Goal: Task Accomplishment & Management: Manage account settings

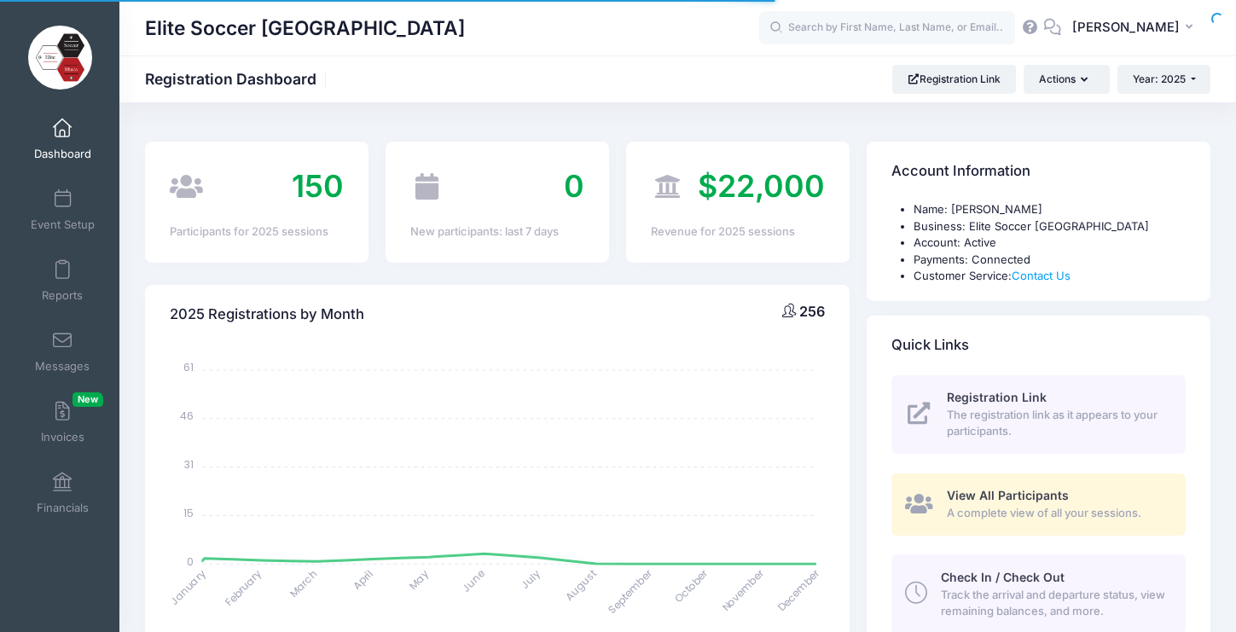
select select
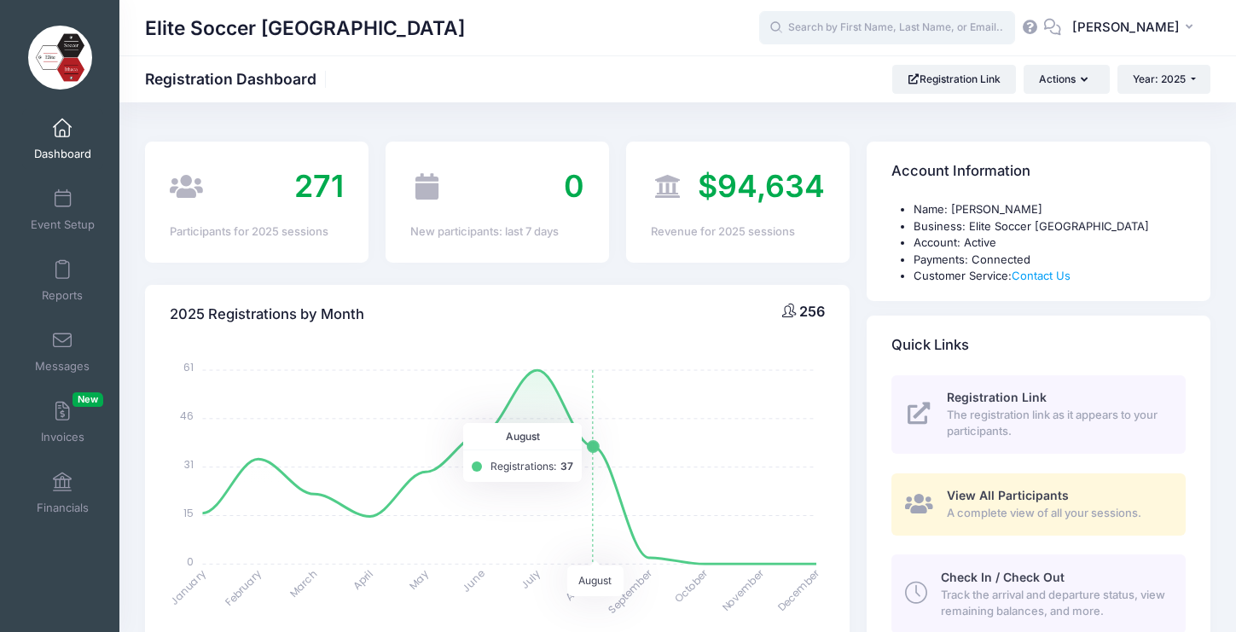
click at [844, 35] on input "text" at bounding box center [887, 28] width 256 height 34
type input "i"
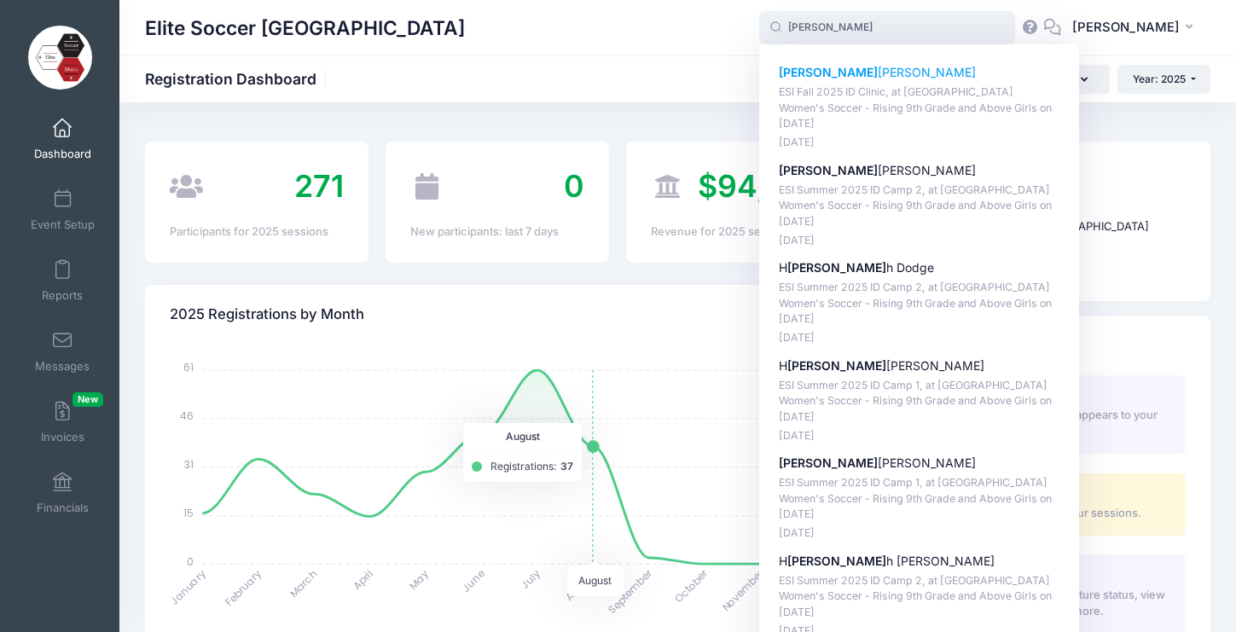
click at [852, 78] on p "Anna Rodriguez-Ilic" at bounding box center [920, 73] width 282 height 18
type input "Anna Rodriguez-Ilic (ESI Fall 2025 ID Clinic, at Cornell University Women's Soc…"
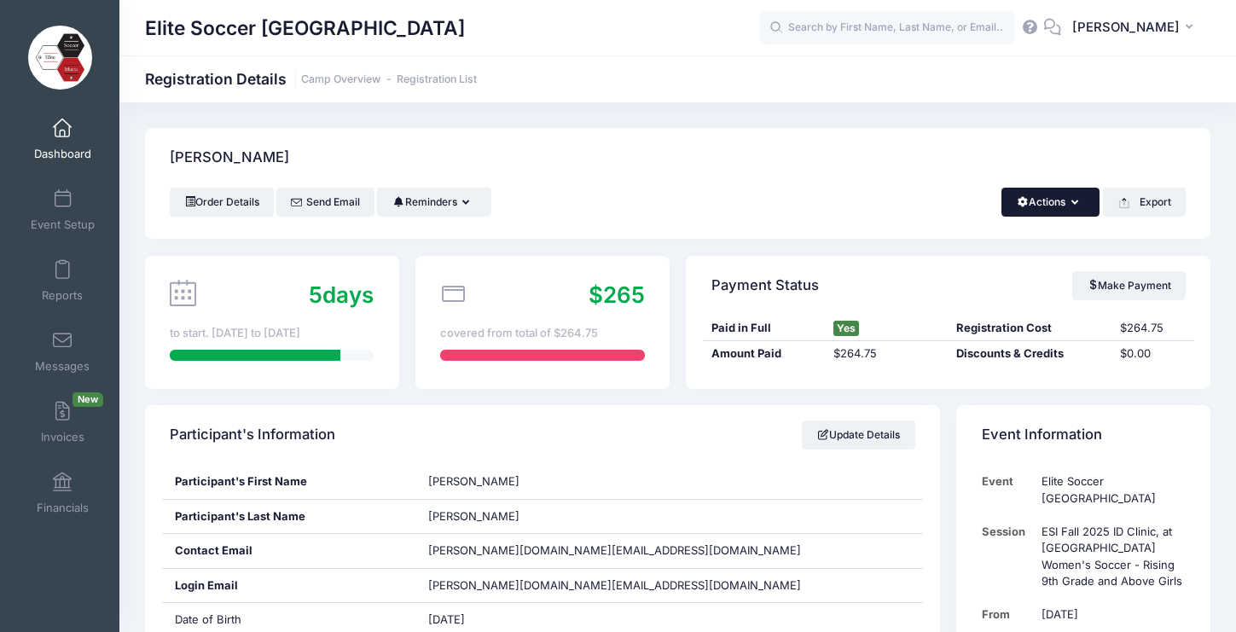
click at [1077, 203] on icon "button" at bounding box center [1079, 203] width 14 height 0
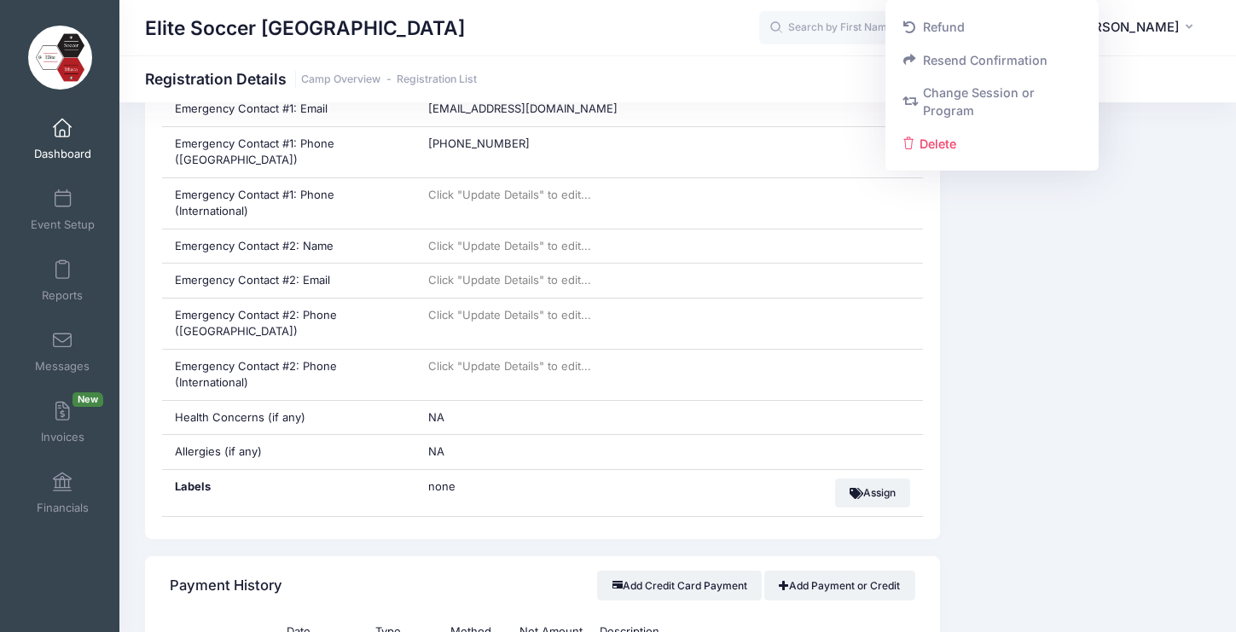
scroll to position [1123, 0]
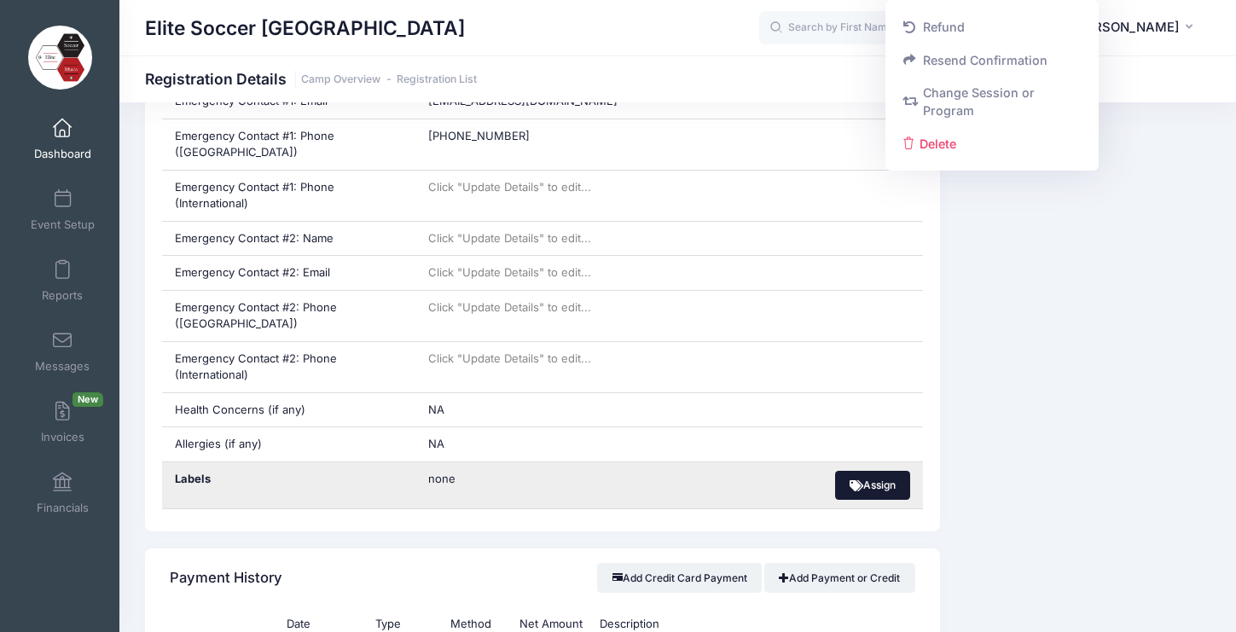
click at [880, 474] on button "Assign" at bounding box center [873, 485] width 76 height 29
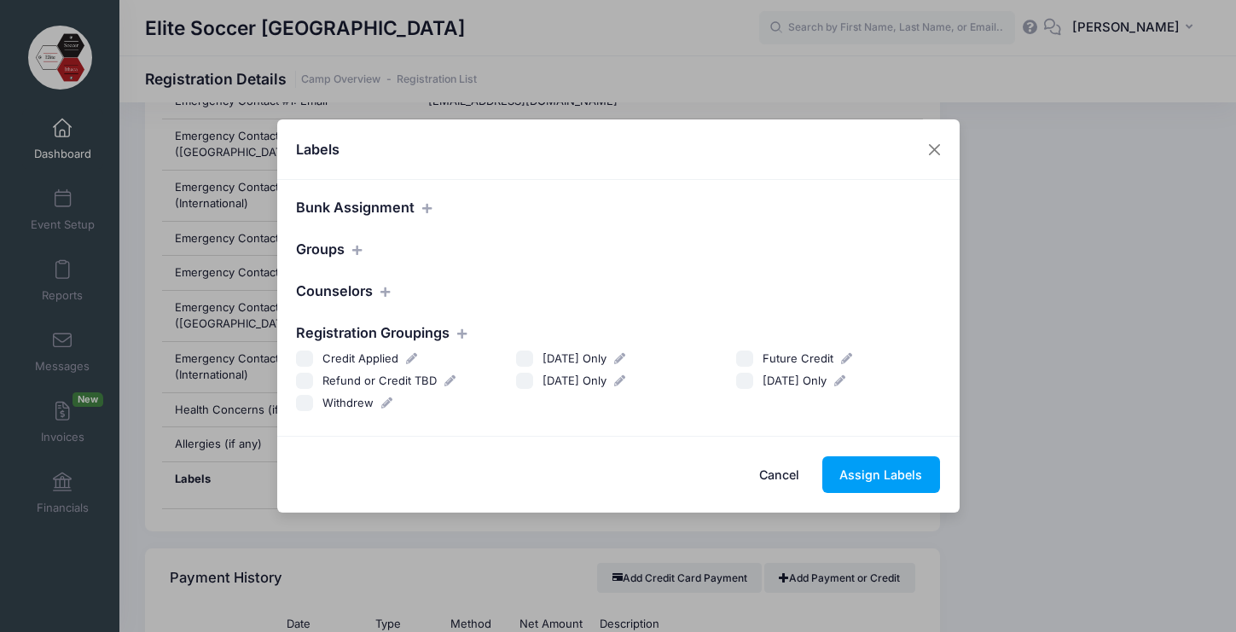
click at [747, 361] on input "Future Credit" at bounding box center [744, 359] width 17 height 17
checkbox input "true"
click at [901, 472] on button "Assign Labels" at bounding box center [881, 474] width 118 height 37
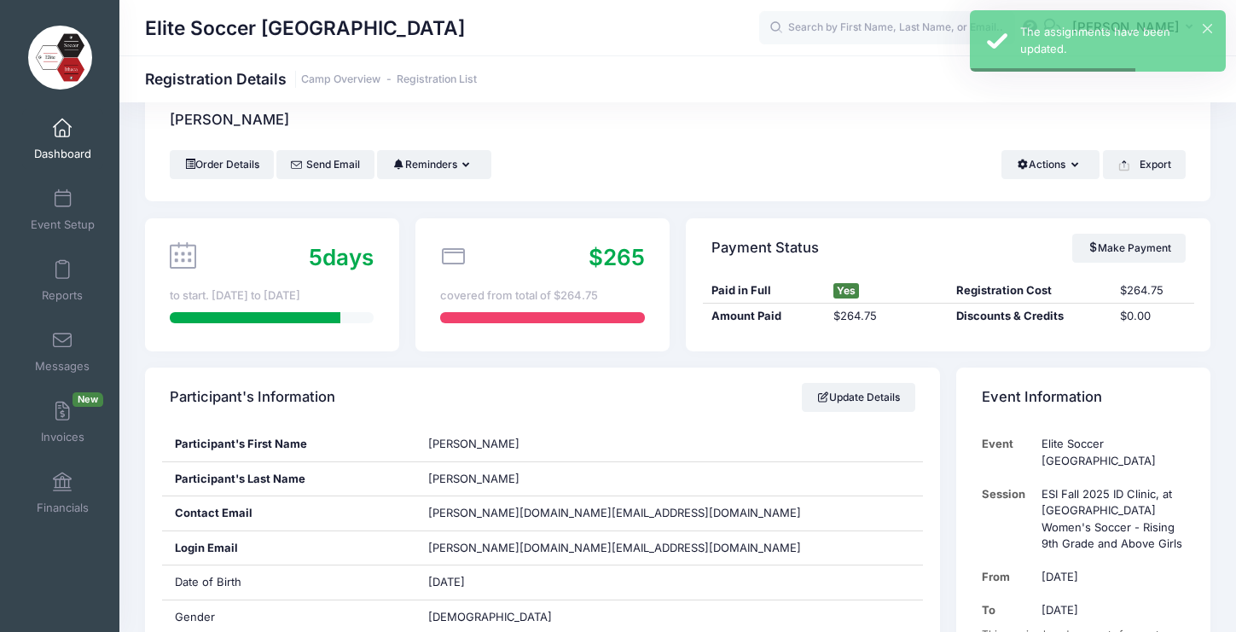
scroll to position [0, 0]
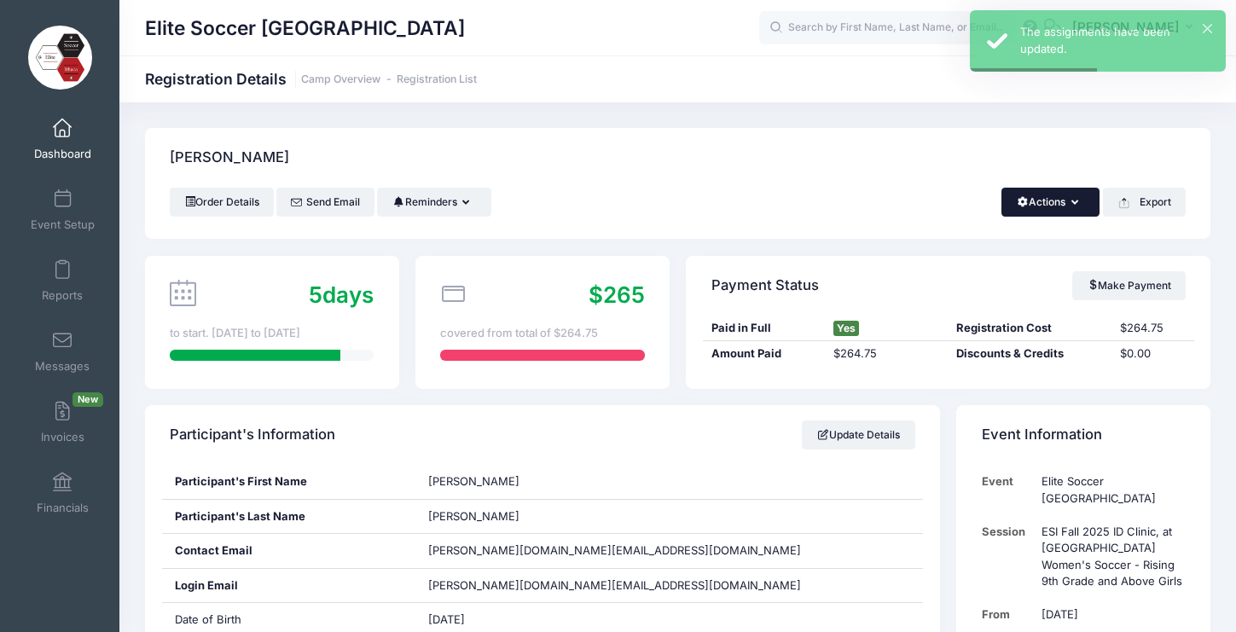
click at [1087, 208] on button "Actions" at bounding box center [1051, 202] width 98 height 29
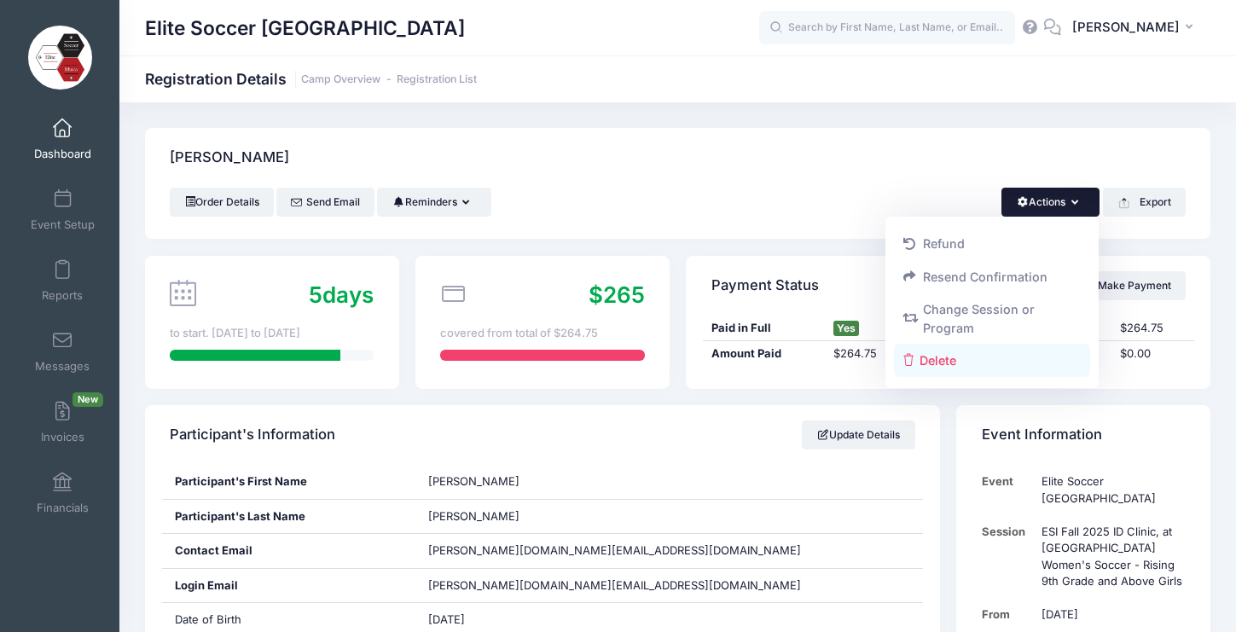
click at [946, 356] on link "Delete" at bounding box center [992, 360] width 197 height 32
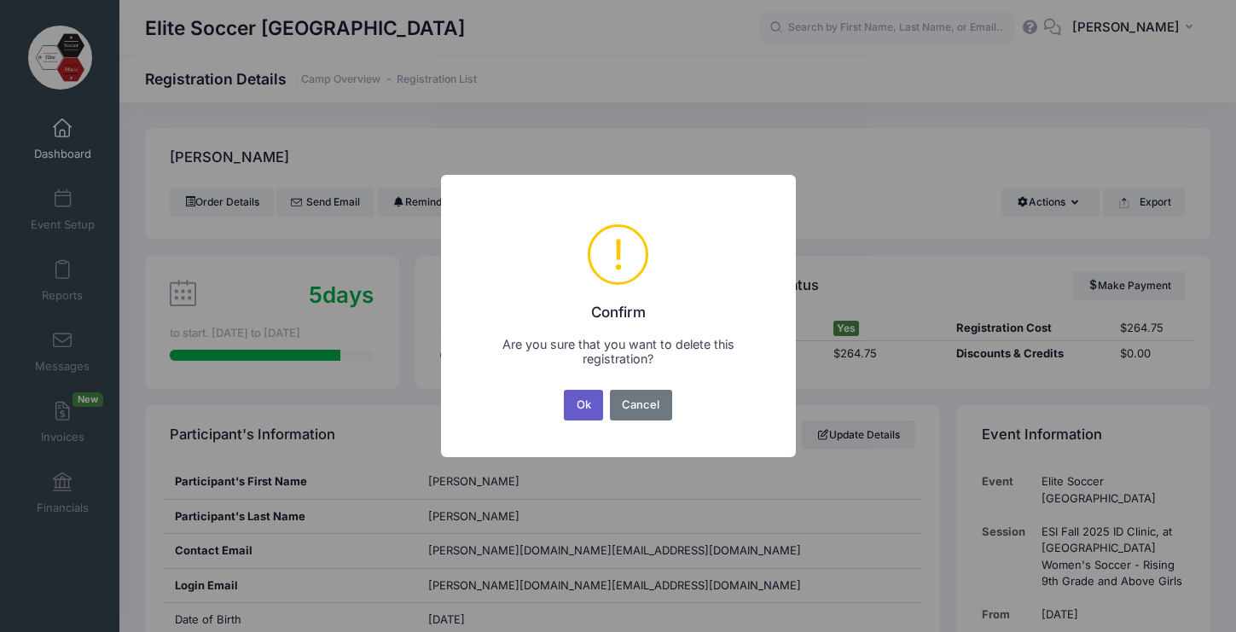
click at [584, 404] on button "Ok" at bounding box center [583, 405] width 39 height 31
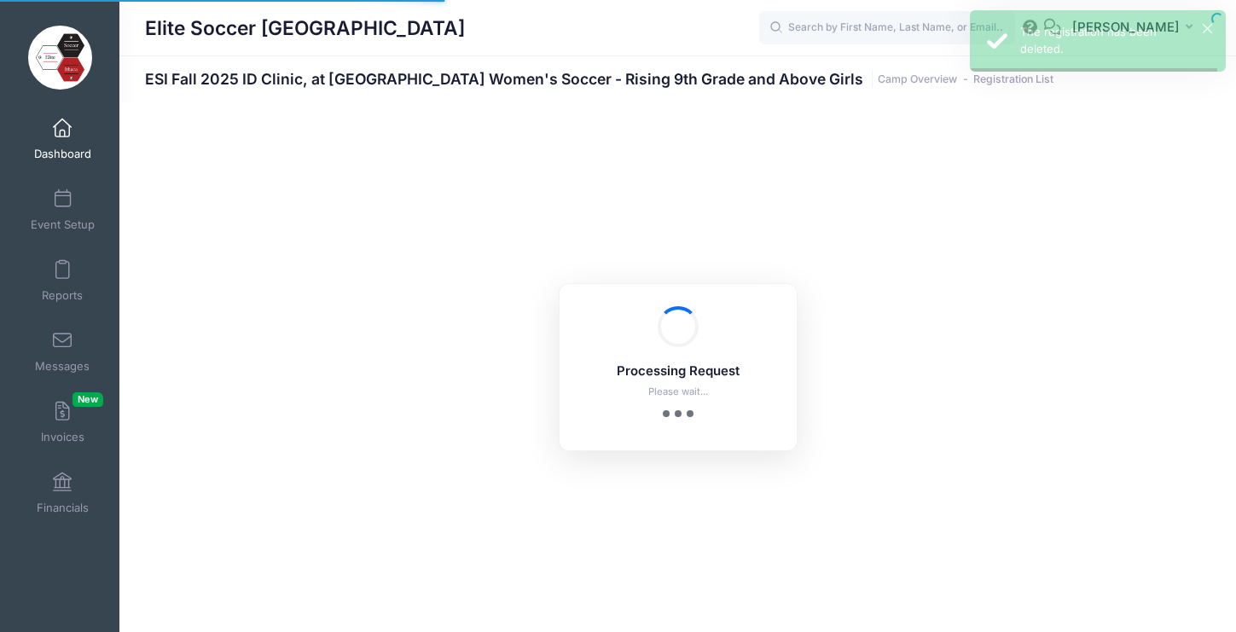
select select "10"
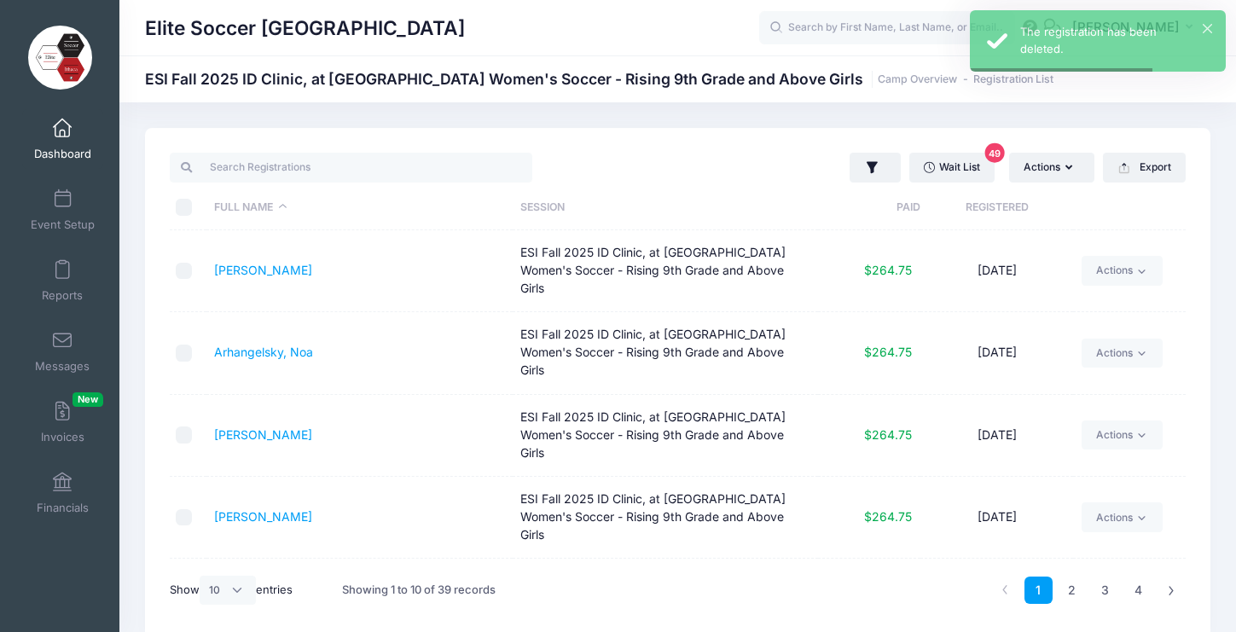
click at [65, 145] on link "Dashboard" at bounding box center [62, 139] width 81 height 60
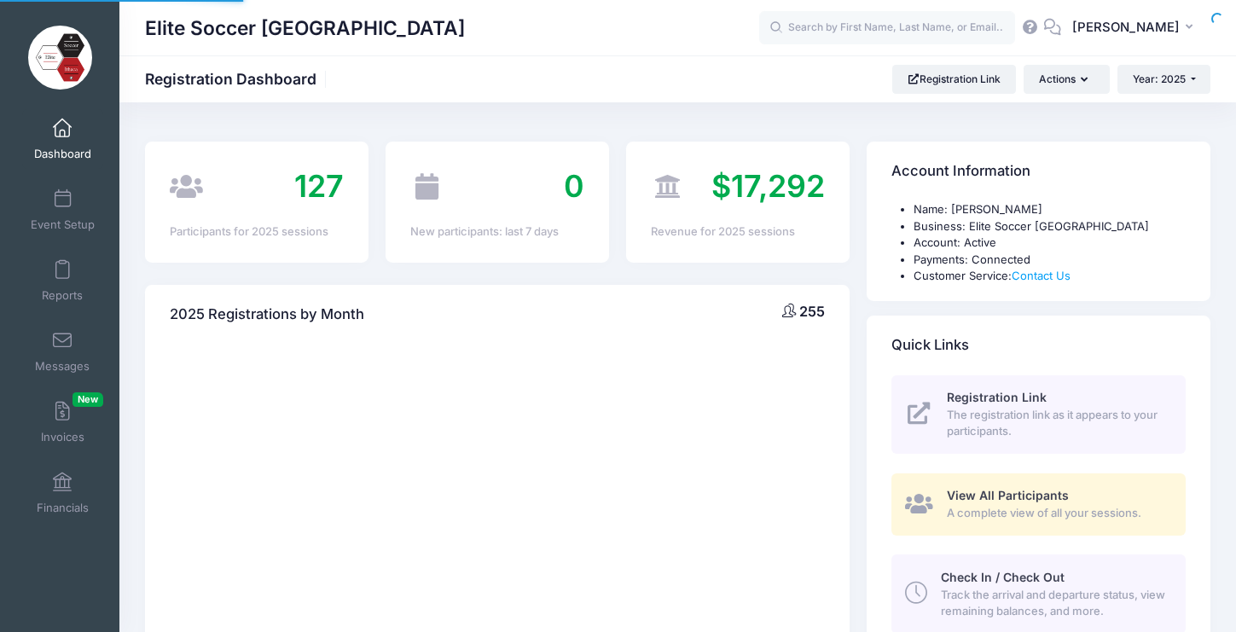
select select
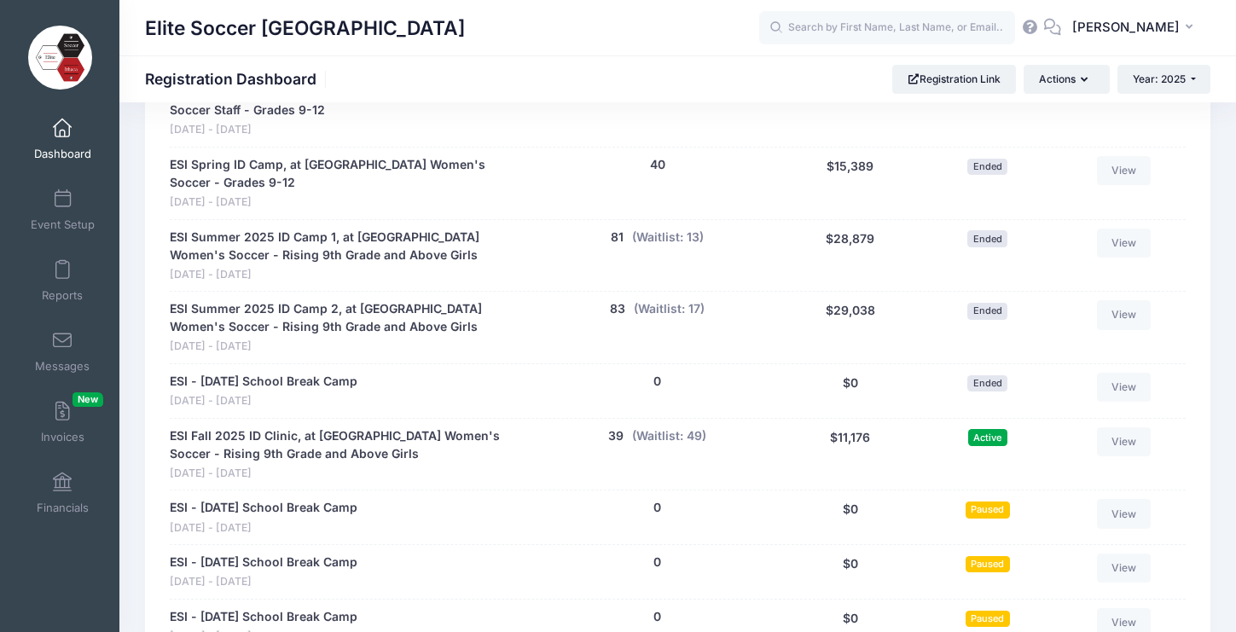
scroll to position [978, 0]
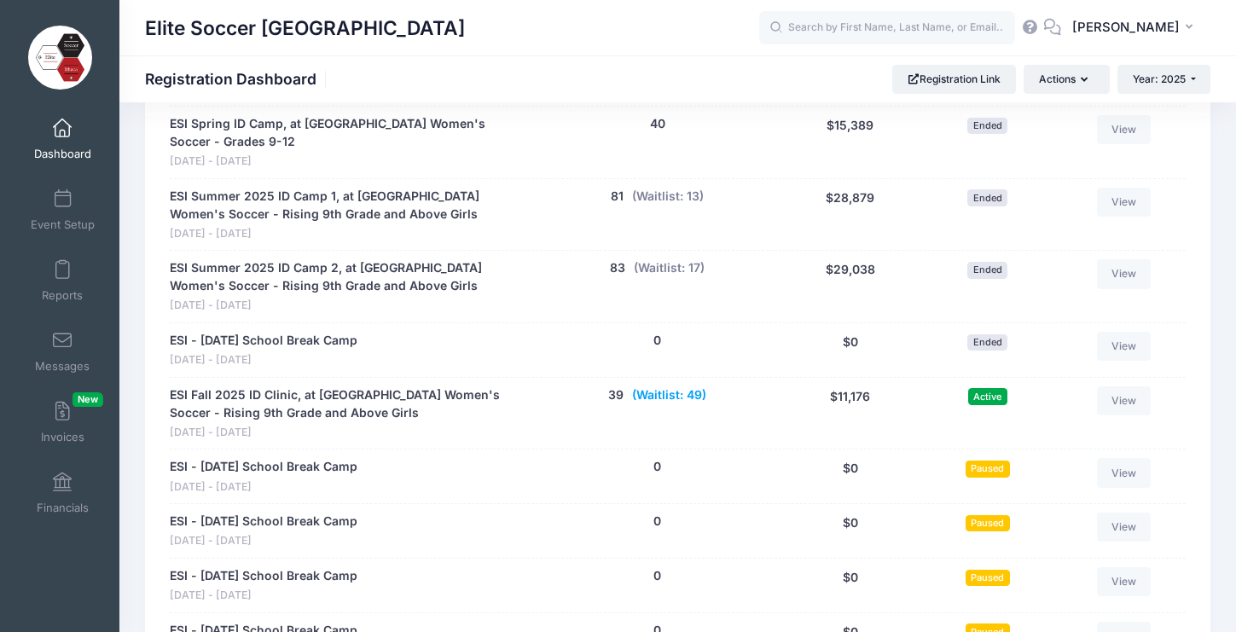
click at [662, 386] on button "(Waitlist: 49)" at bounding box center [669, 395] width 74 height 18
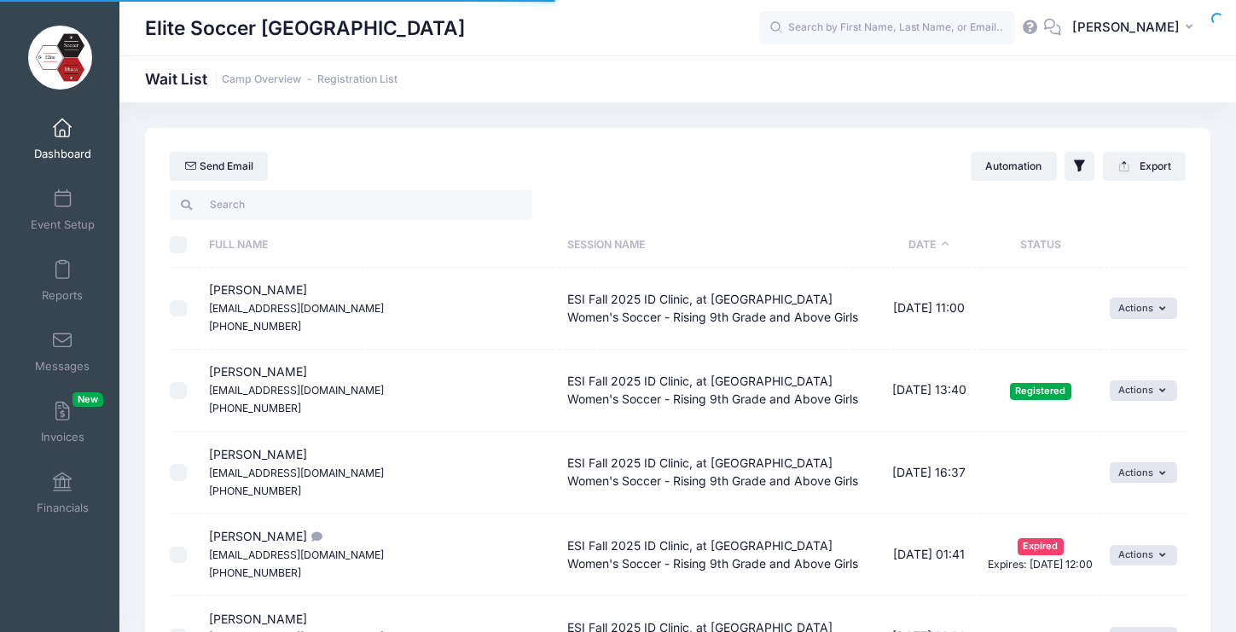
select select "50"
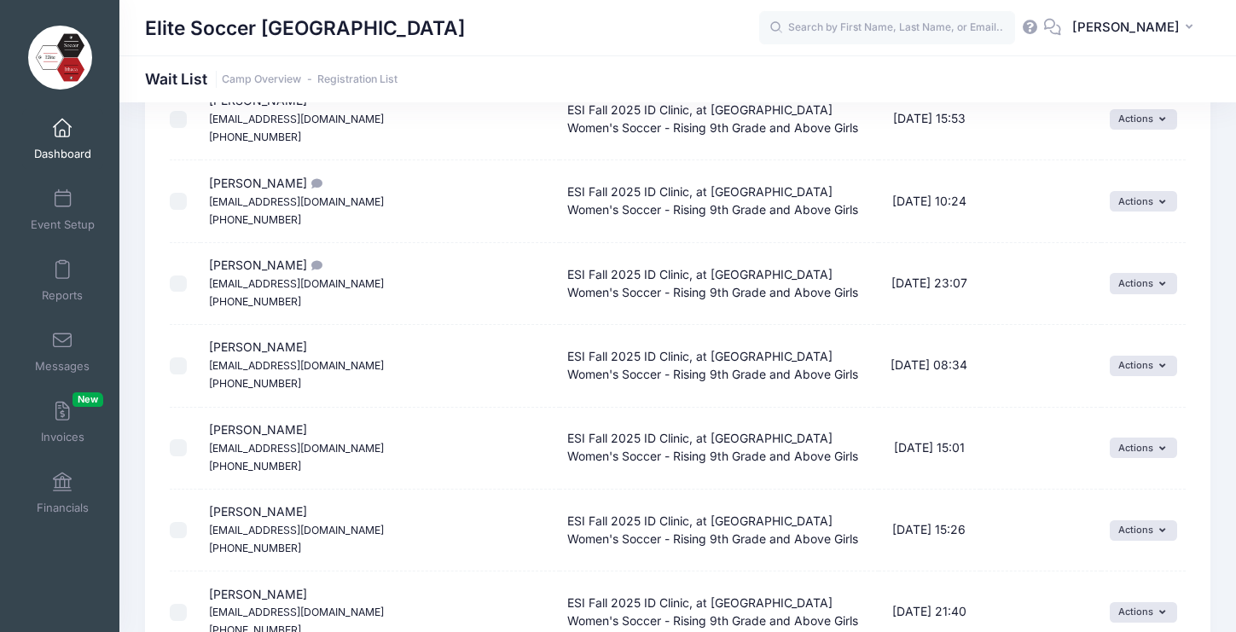
scroll to position [3886, 0]
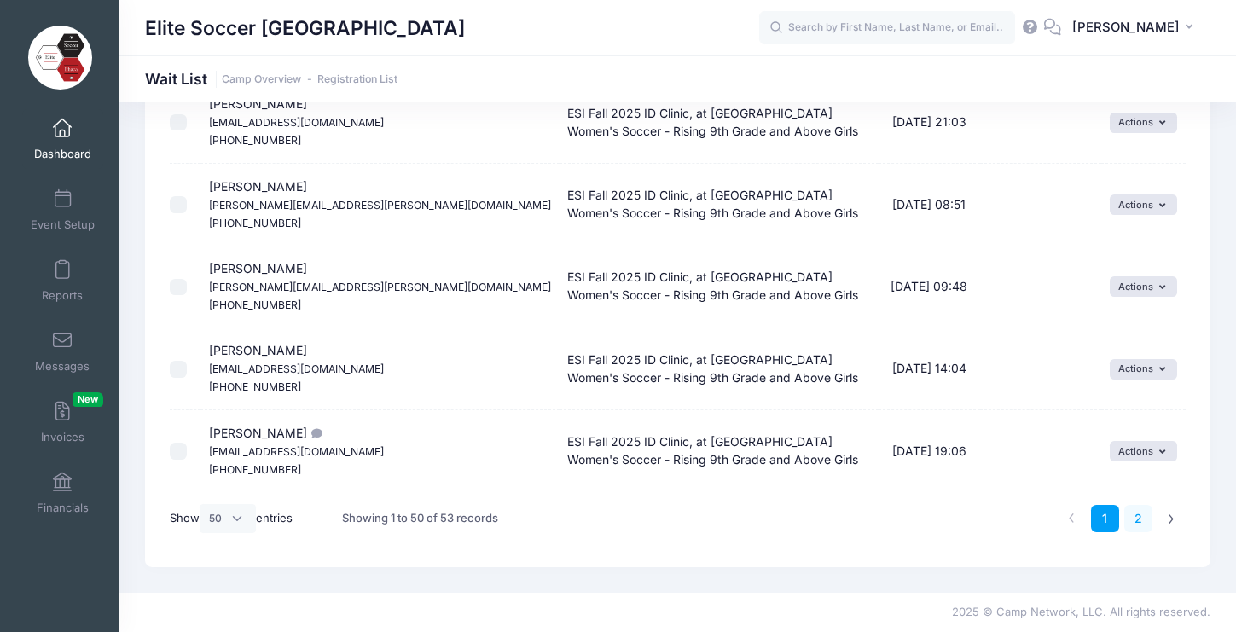
click at [1138, 518] on link "2" at bounding box center [1138, 519] width 28 height 28
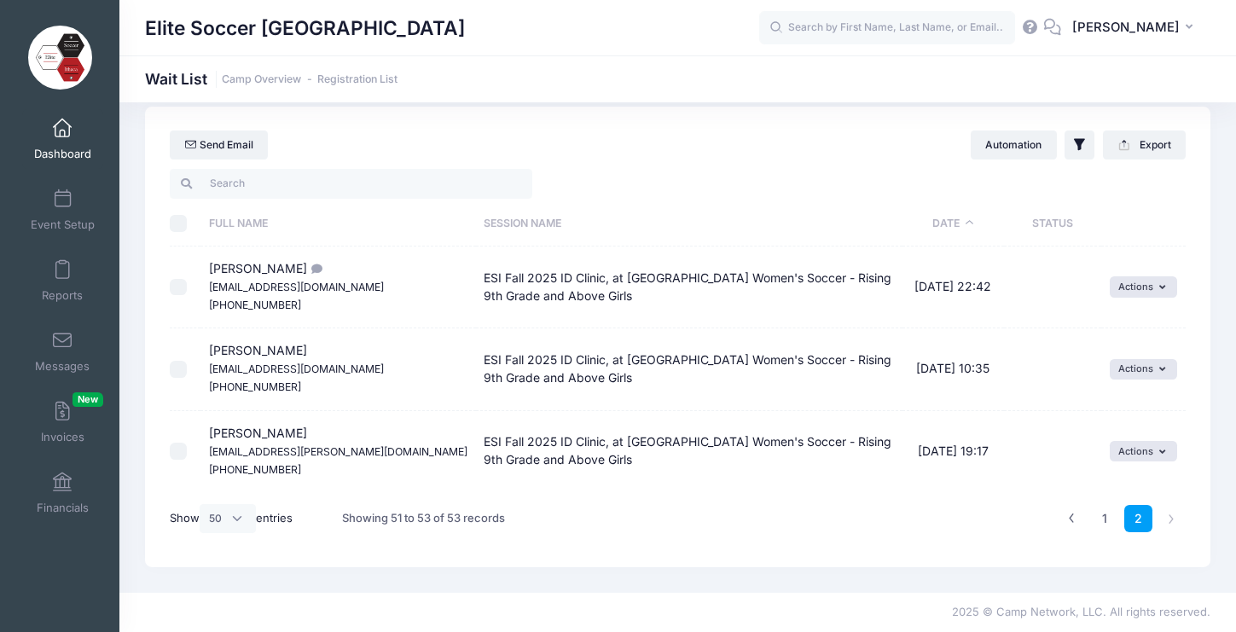
drag, startPoint x: 211, startPoint y: 270, endPoint x: 312, endPoint y: 267, distance: 101.6
click at [312, 267] on span "[PERSON_NAME] [EMAIL_ADDRESS][DOMAIN_NAME] [PHONE_NUMBER]" at bounding box center [296, 286] width 175 height 50
copy span "[PERSON_NAME]"
drag, startPoint x: 272, startPoint y: 432, endPoint x: 209, endPoint y: 434, distance: 63.2
click at [209, 434] on span "[PERSON_NAME] [EMAIL_ADDRESS][PERSON_NAME][DOMAIN_NAME] [PHONE_NUMBER]" at bounding box center [338, 451] width 259 height 50
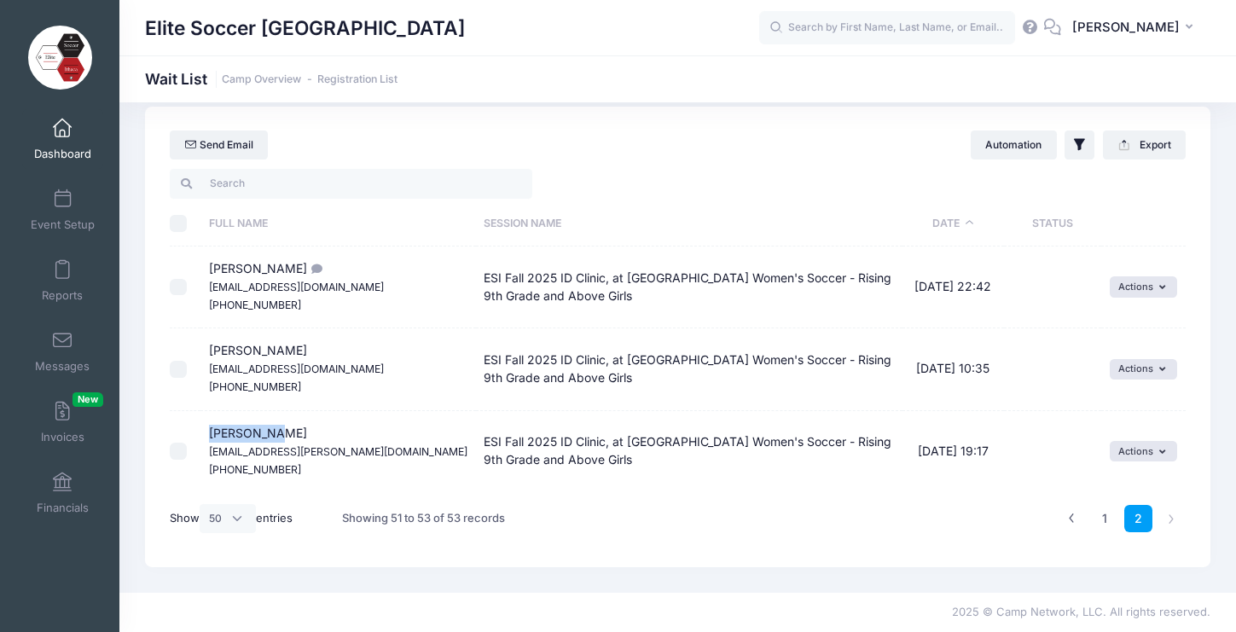
copy span "[PERSON_NAME]"
drag, startPoint x: 212, startPoint y: 352, endPoint x: 315, endPoint y: 347, distance: 103.4
click at [313, 347] on span "[PERSON_NAME] [EMAIL_ADDRESS][DOMAIN_NAME] [PHONE_NUMBER]" at bounding box center [296, 368] width 175 height 50
copy span "[PERSON_NAME]"
click at [1109, 522] on link "1" at bounding box center [1105, 519] width 28 height 28
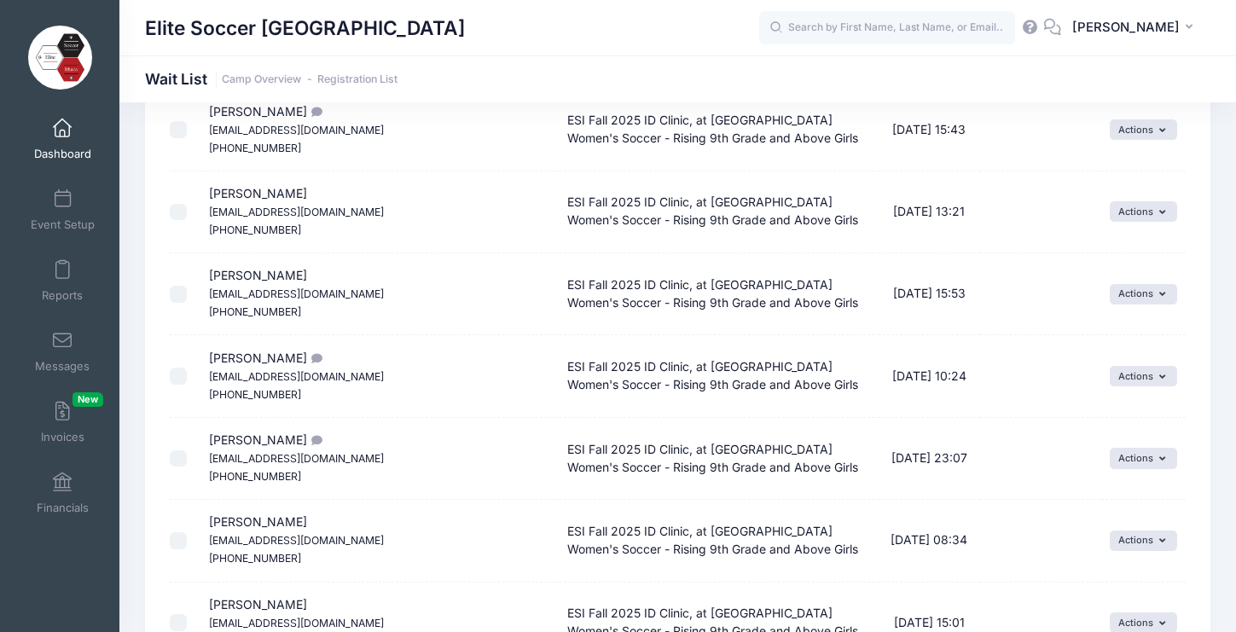
scroll to position [3059, 0]
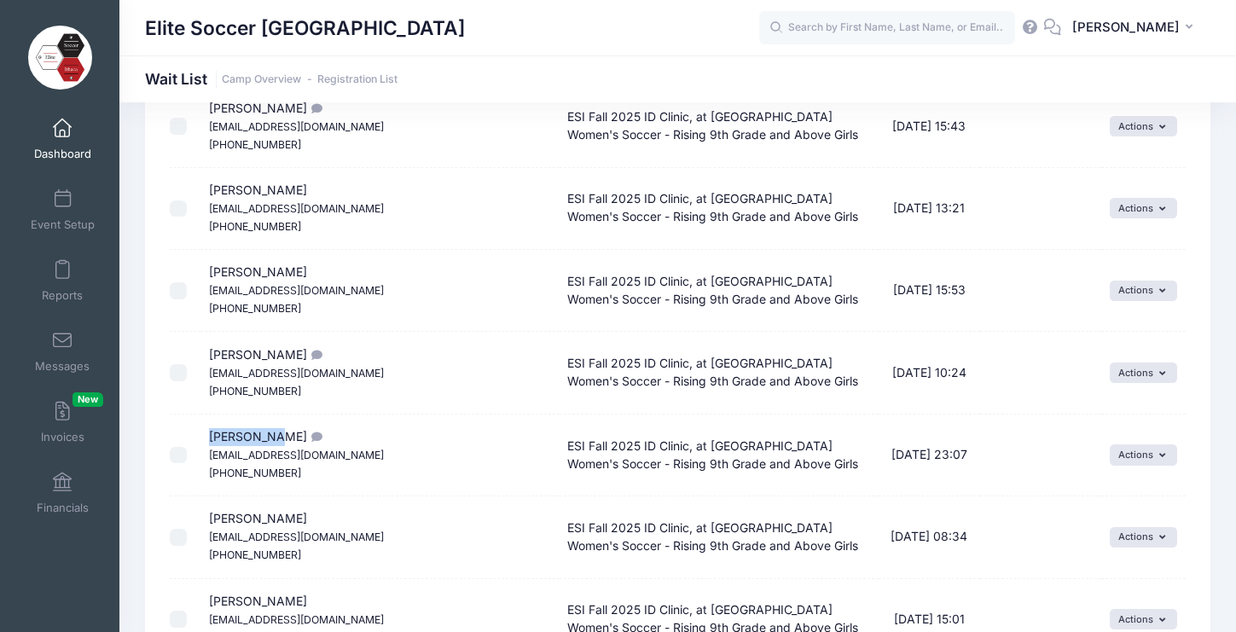
drag, startPoint x: 210, startPoint y: 441, endPoint x: 259, endPoint y: 442, distance: 48.6
click at [259, 442] on span "[PERSON_NAME] [EMAIL_ADDRESS][DOMAIN_NAME] [PHONE_NUMBER]" at bounding box center [296, 454] width 175 height 50
copy span "[PERSON_NAME]"
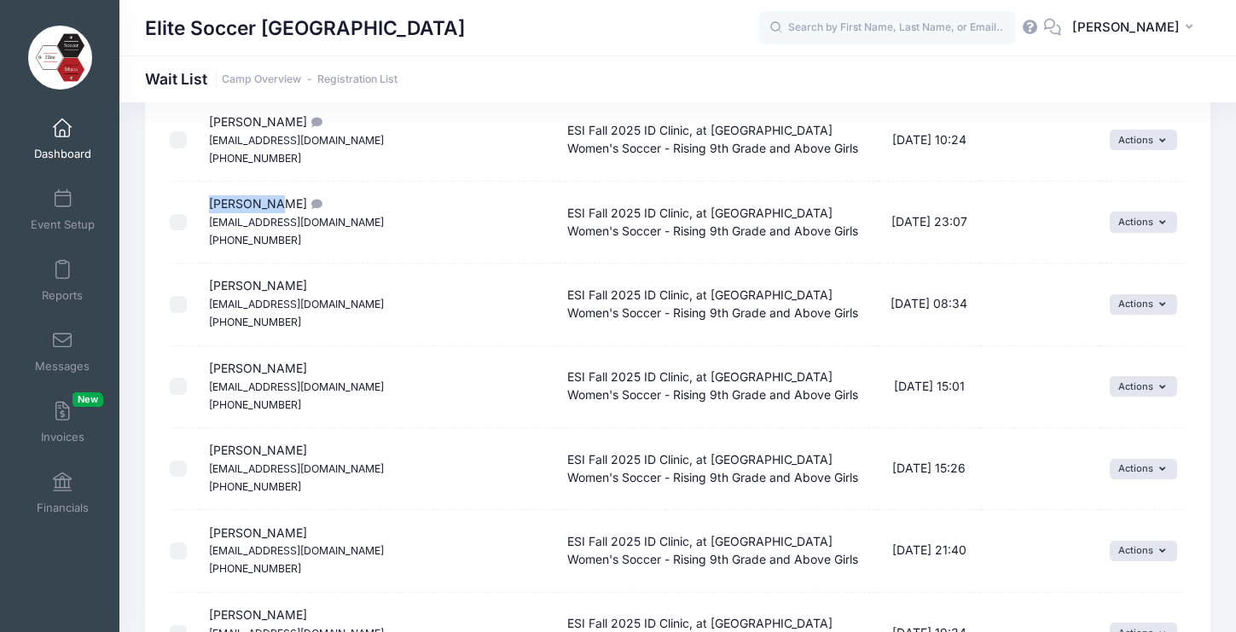
scroll to position [3886, 0]
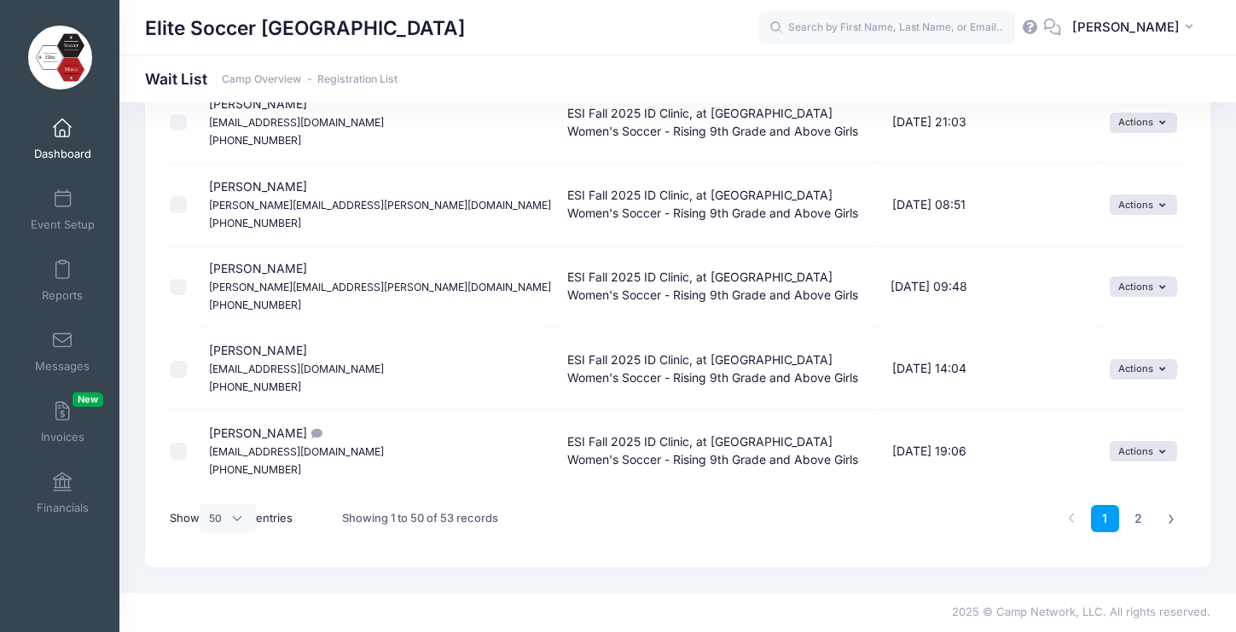
drag, startPoint x: 282, startPoint y: 351, endPoint x: 201, endPoint y: 347, distance: 81.1
click at [201, 347] on td "[PERSON_NAME] [EMAIL_ADDRESS][DOMAIN_NAME] [PHONE_NUMBER]" at bounding box center [379, 369] width 359 height 82
copy span "[PERSON_NAME]"
click at [252, 377] on td "[PERSON_NAME] [EMAIL_ADDRESS][DOMAIN_NAME] [PHONE_NUMBER]" at bounding box center [379, 369] width 359 height 82
click at [1156, 365] on button "Actions" at bounding box center [1143, 369] width 67 height 20
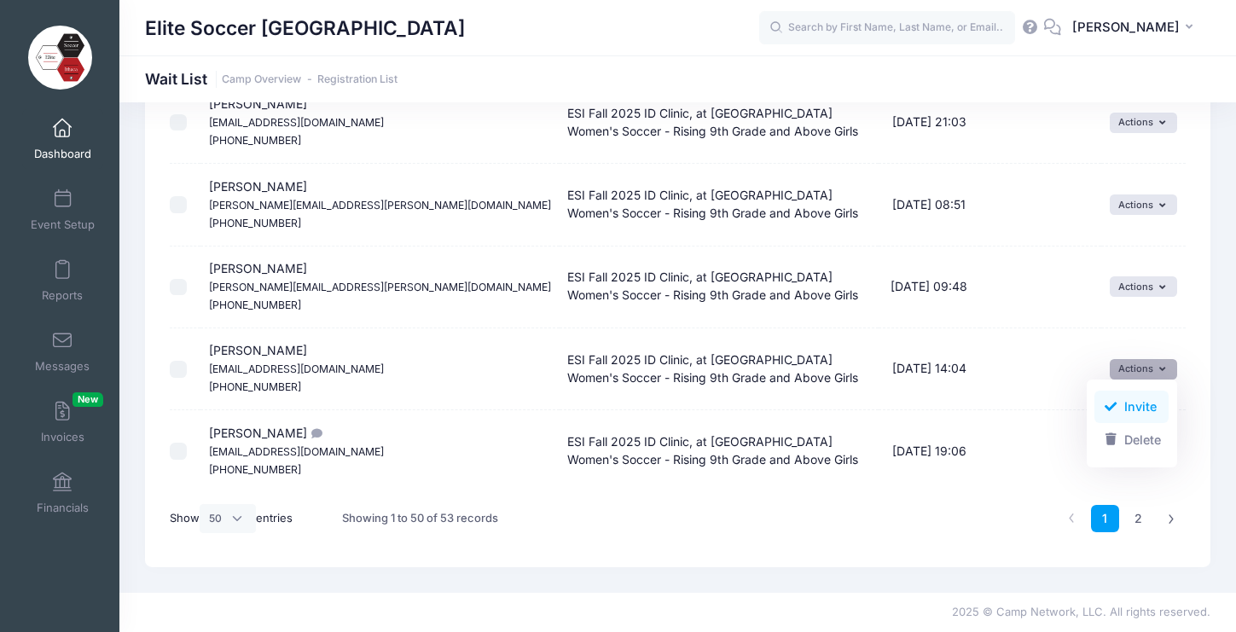
click at [1120, 404] on link "Invite" at bounding box center [1132, 407] width 74 height 32
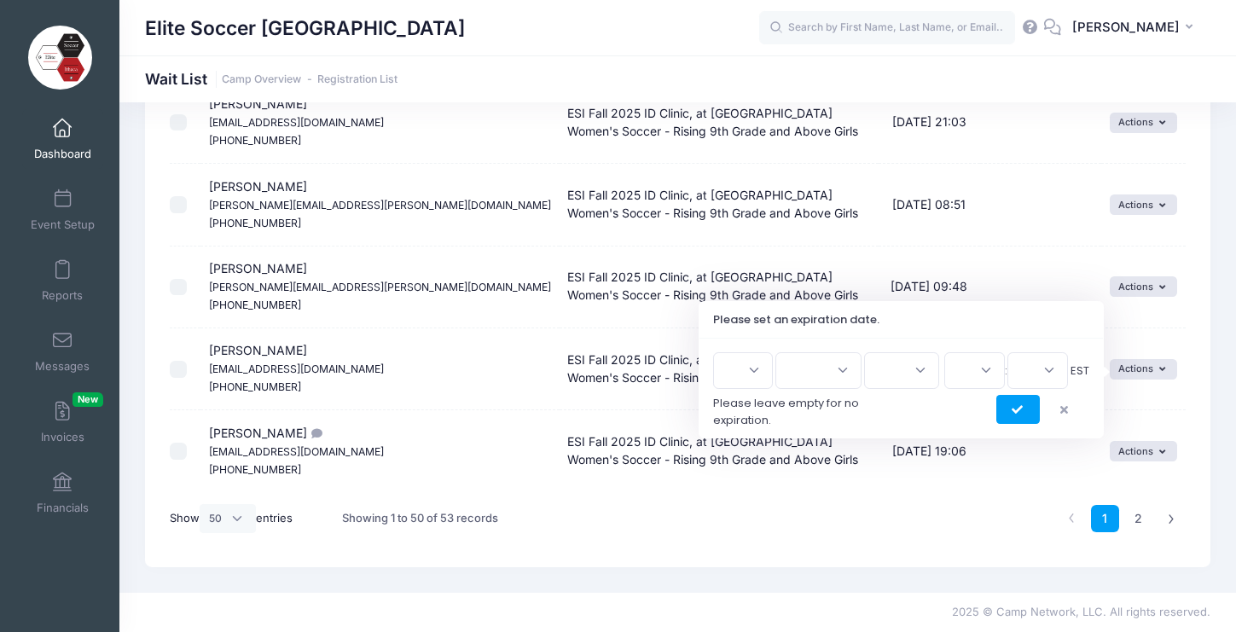
scroll to position [3854, 0]
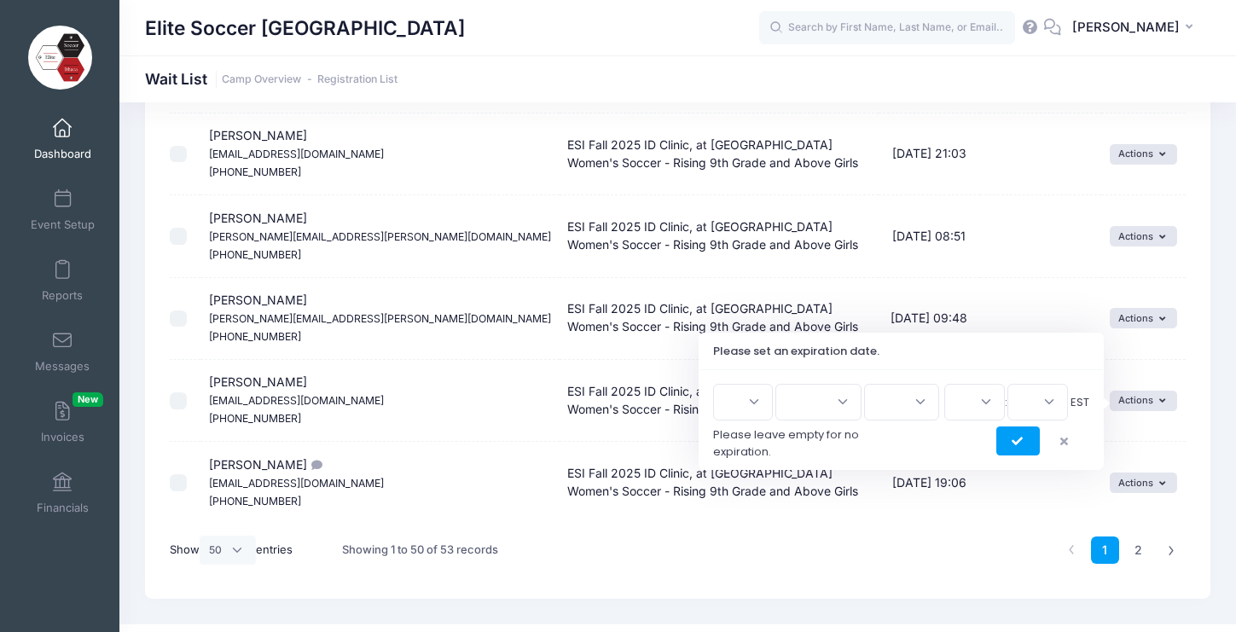
click at [764, 404] on select "1 2 3 4 5 6 7 8 9 10 11 12 13 14 15 16 17 18 19 20 21 22 23 24 25 26 27 28 29 3…" at bounding box center [743, 402] width 60 height 37
select select "16"
click at [720, 384] on select "1 2 3 4 5 6 7 8 9 10 11 12 13 14 15 16 17 18 19 20 21 22 23 24 25 26 27 28 29 3…" at bounding box center [743, 402] width 60 height 37
click at [835, 403] on select "Jan Feb Mar Apr May Jun [DATE] Aug Sep Oct Nov Dec" at bounding box center [819, 402] width 86 height 37
select select "8"
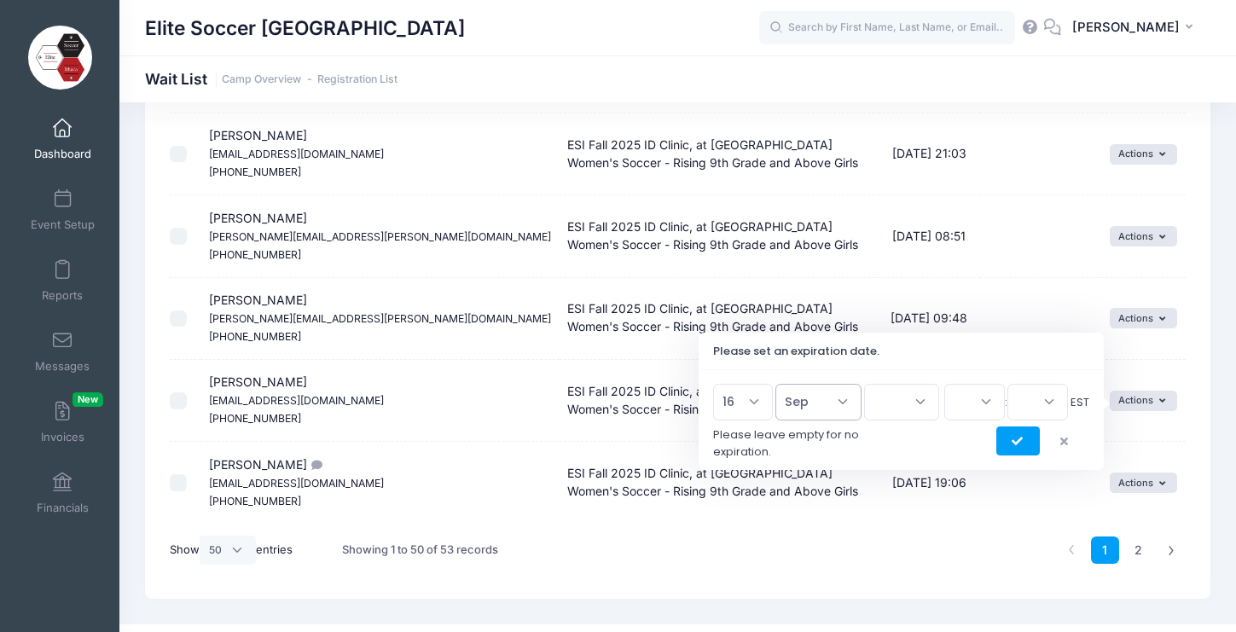
click at [784, 384] on select "Jan Feb Mar Apr May Jun [DATE] Aug Sep Oct Nov Dec" at bounding box center [819, 402] width 86 height 37
click at [909, 405] on select "2026 2025" at bounding box center [901, 402] width 75 height 37
select select "2025"
click at [864, 384] on select "2026 2025" at bounding box center [901, 402] width 75 height 37
click at [962, 401] on select "00 01 02 03 04 05 06 07 08 09 10 11 12 13 14 15 16 17 18 19 20 21 22 23" at bounding box center [974, 402] width 61 height 37
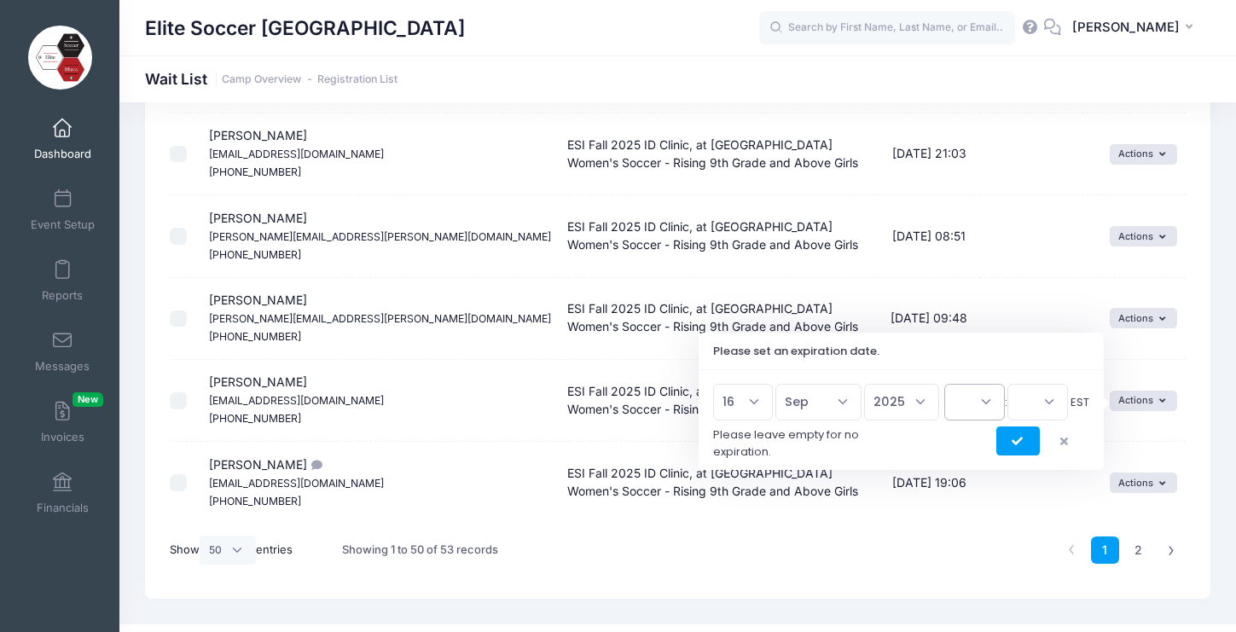
select select "17"
click at [944, 384] on select "00 01 02 03 04 05 06 07 08 09 10 11 12 13 14 15 16 17 18 19 20 21 22 23" at bounding box center [974, 402] width 61 height 37
click at [1031, 410] on select "00 15 30 45" at bounding box center [1038, 402] width 61 height 37
select select "0"
click at [1008, 384] on select "00 15 30 45" at bounding box center [1038, 402] width 61 height 37
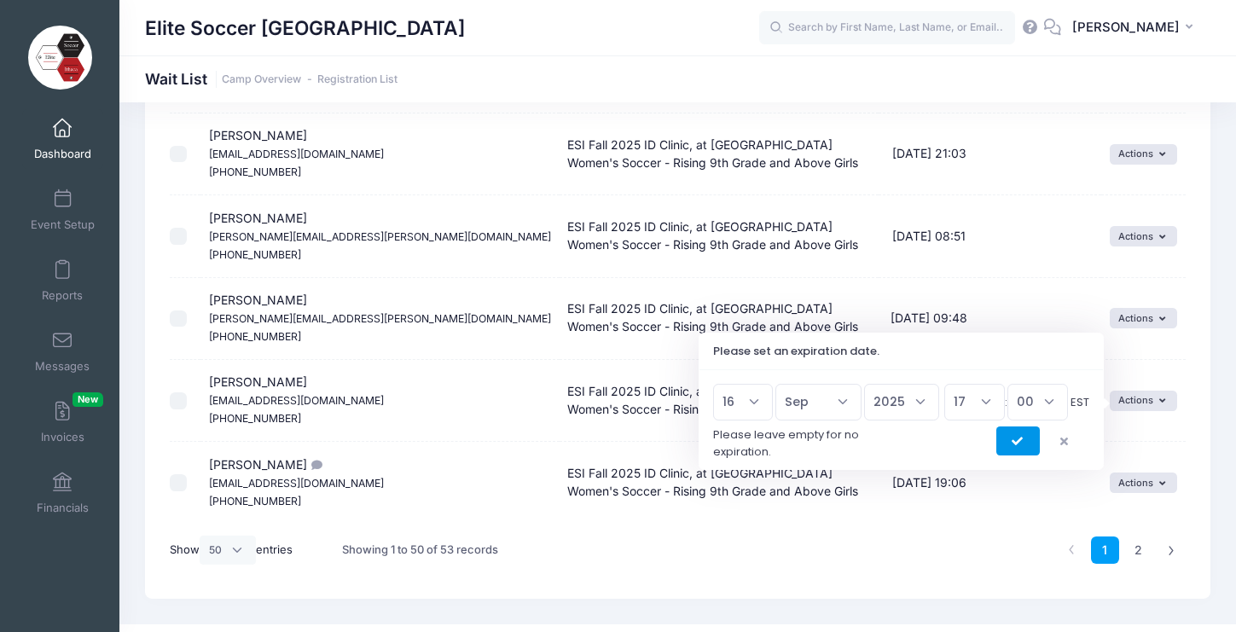
click at [1023, 446] on button "submit" at bounding box center [1019, 441] width 44 height 29
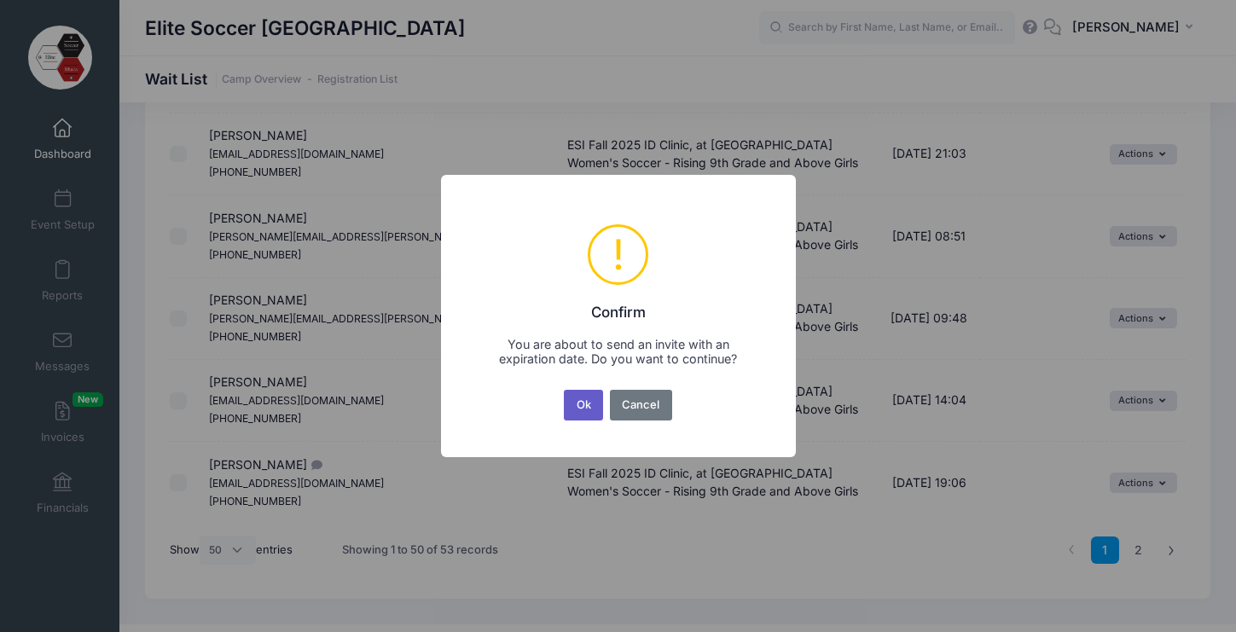
click at [571, 411] on button "Ok" at bounding box center [583, 405] width 39 height 31
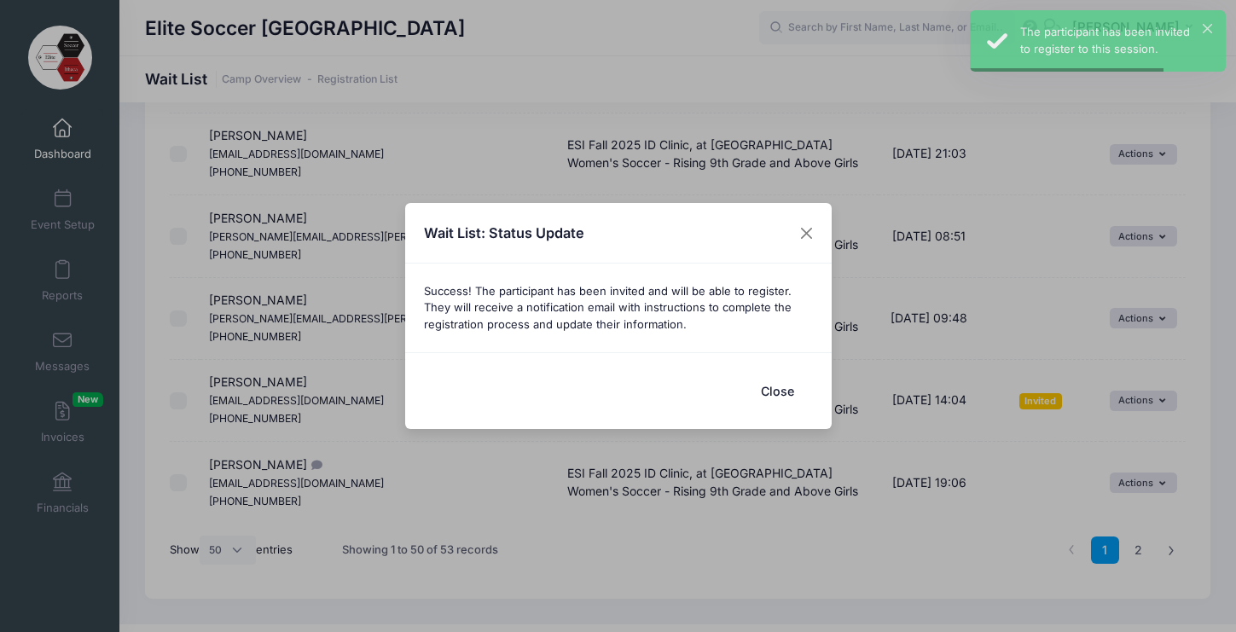
click at [770, 392] on button "Close" at bounding box center [778, 391] width 68 height 37
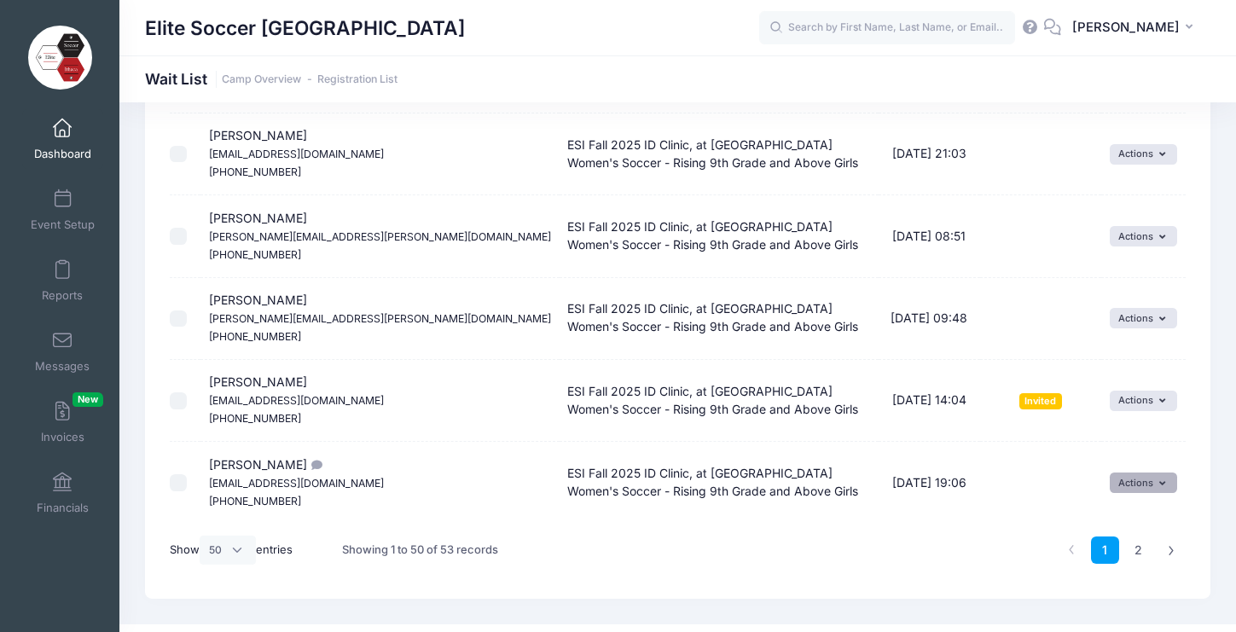
click at [1155, 483] on button "Actions" at bounding box center [1143, 483] width 67 height 20
click at [1133, 519] on link "Invite" at bounding box center [1132, 521] width 74 height 32
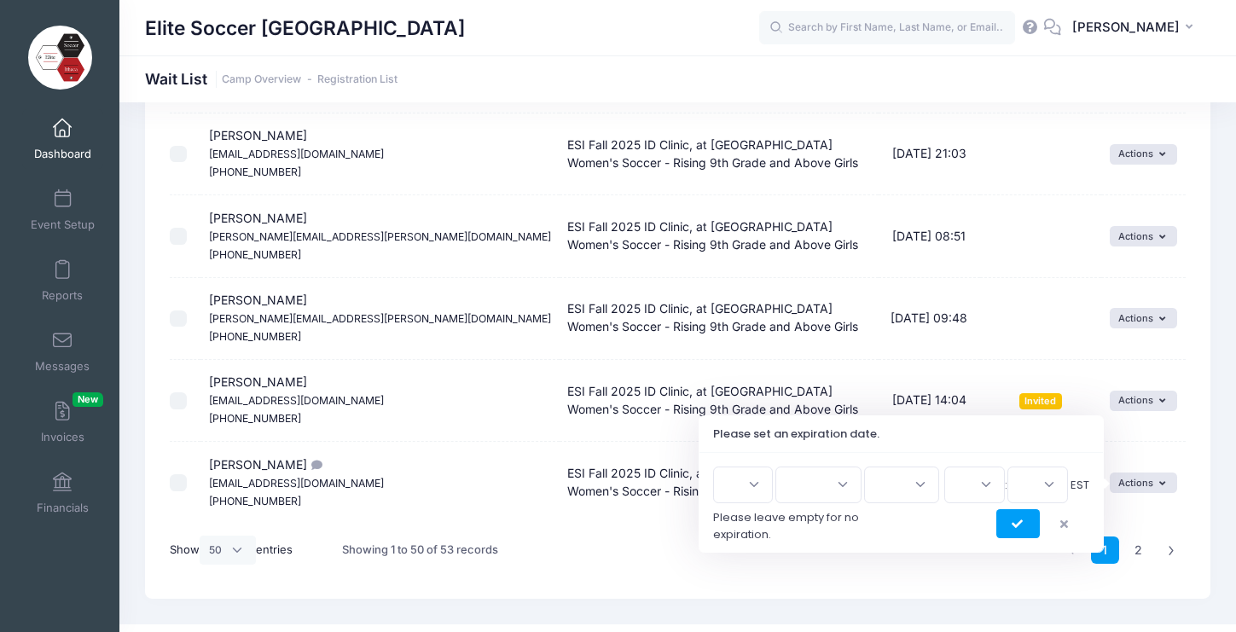
scroll to position [3886, 0]
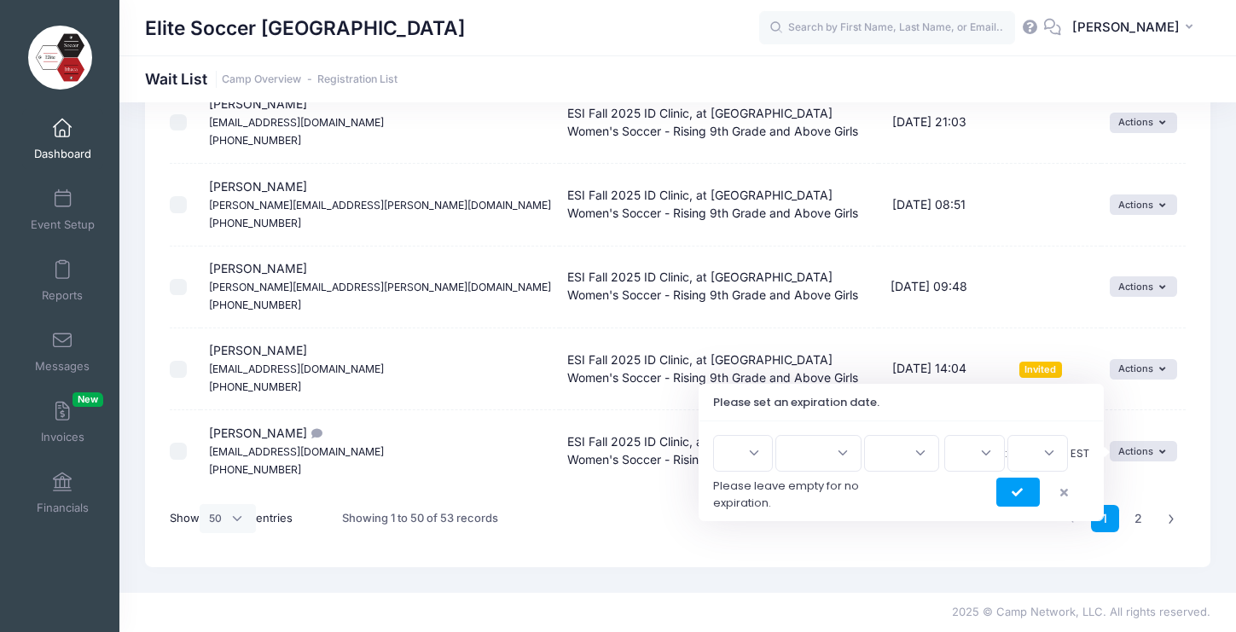
click at [762, 450] on select "1 2 3 4 5 6 7 8 9 10 11 12 13 14 15 16 17 18 19 20 21 22 23 24 25 26 27 28 29 3…" at bounding box center [743, 453] width 60 height 37
select select "16"
click at [720, 435] on select "1 2 3 4 5 6 7 8 9 10 11 12 13 14 15 16 17 18 19 20 21 22 23 24 25 26 27 28 29 3…" at bounding box center [743, 453] width 60 height 37
click at [832, 450] on select "Jan Feb Mar Apr May Jun [DATE] Aug Sep Oct Nov Dec" at bounding box center [819, 453] width 86 height 37
select select "8"
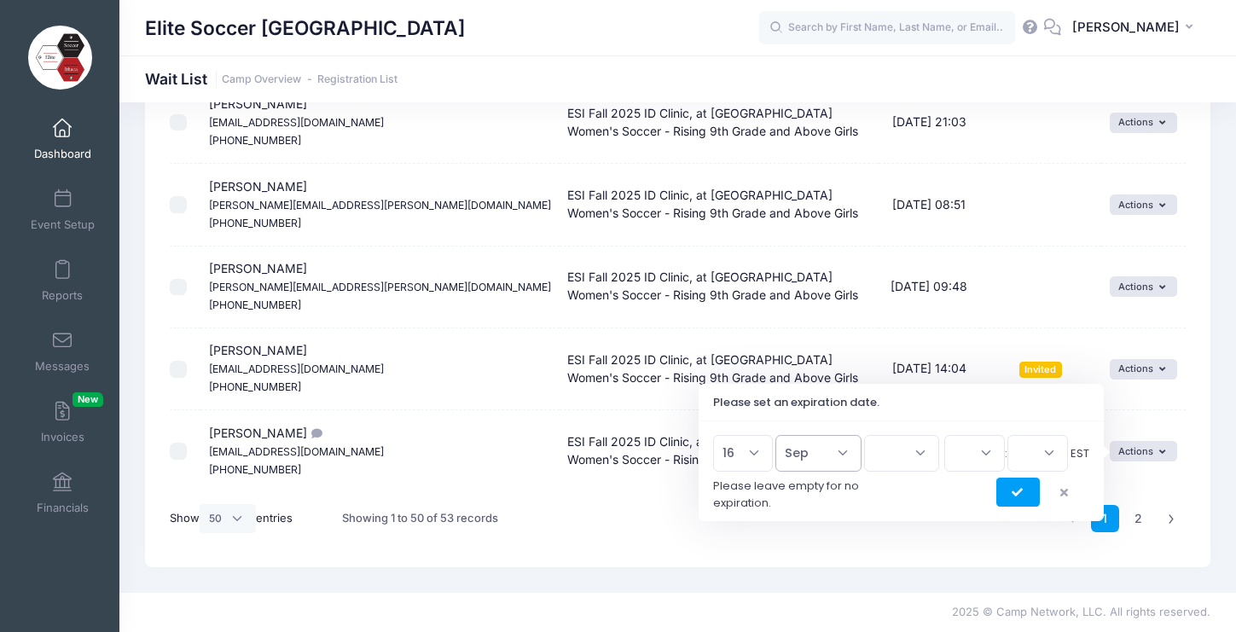
click at [784, 435] on select "Jan Feb Mar Apr May Jun [DATE] Aug Sep Oct Nov Dec" at bounding box center [819, 453] width 86 height 37
click at [892, 453] on select "2026 2025" at bounding box center [901, 453] width 75 height 37
select select "2025"
click at [864, 435] on select "2026 2025" at bounding box center [901, 453] width 75 height 37
click at [966, 455] on select "00 01 02 03 04 05 06 07 08 09 10 11 12 13 14 15 16 17 18 19 20 21 22 23" at bounding box center [974, 453] width 61 height 37
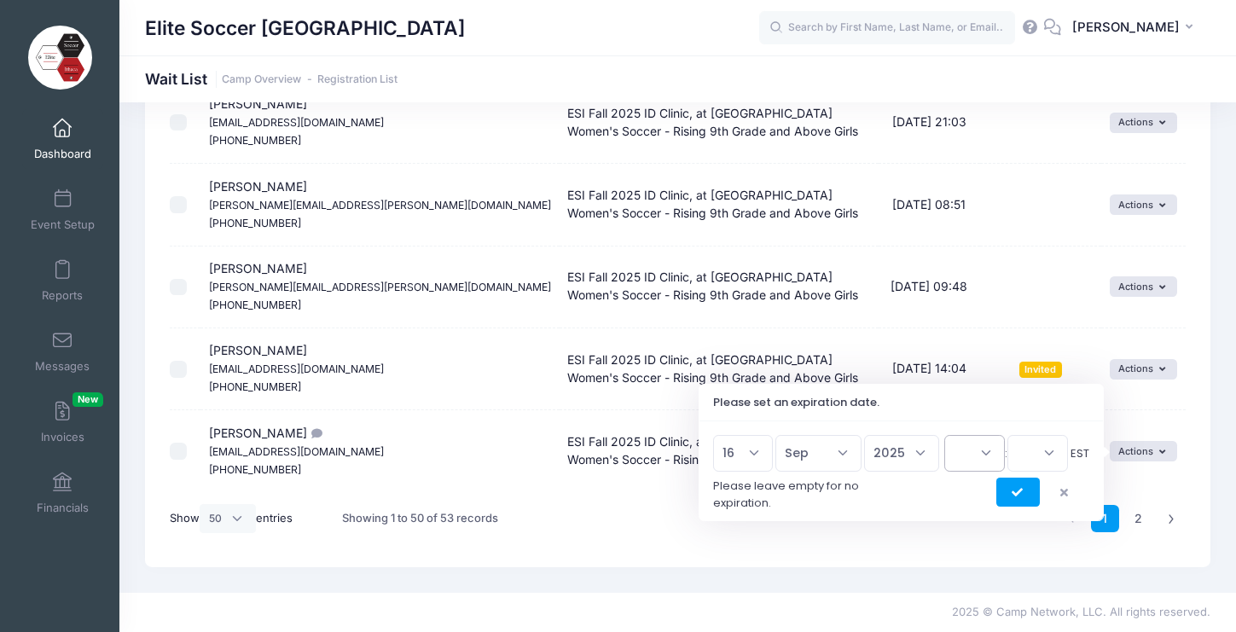
select select "17"
click at [944, 435] on select "00 01 02 03 04 05 06 07 08 09 10 11 12 13 14 15 16 17 18 19 20 21 22 23" at bounding box center [974, 453] width 61 height 37
click at [1036, 455] on select "00 15 30 45" at bounding box center [1038, 453] width 61 height 37
select select "0"
click at [1008, 435] on select "00 15 30 45" at bounding box center [1038, 453] width 61 height 37
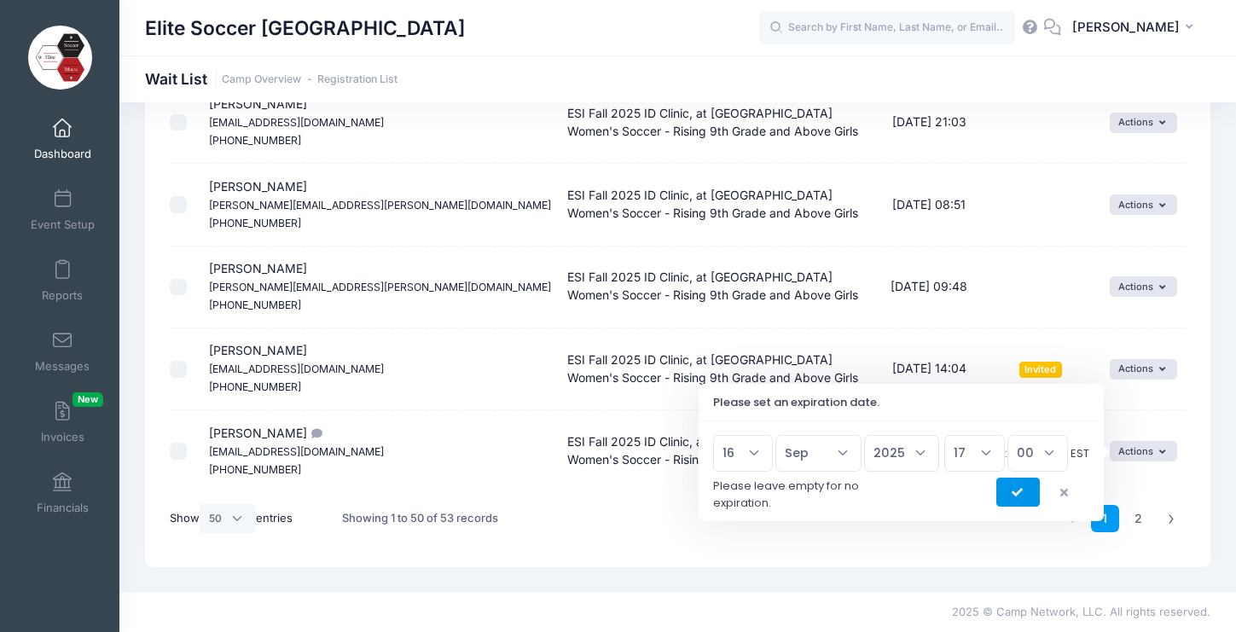
click at [1015, 493] on icon "submit" at bounding box center [1019, 493] width 14 height 0
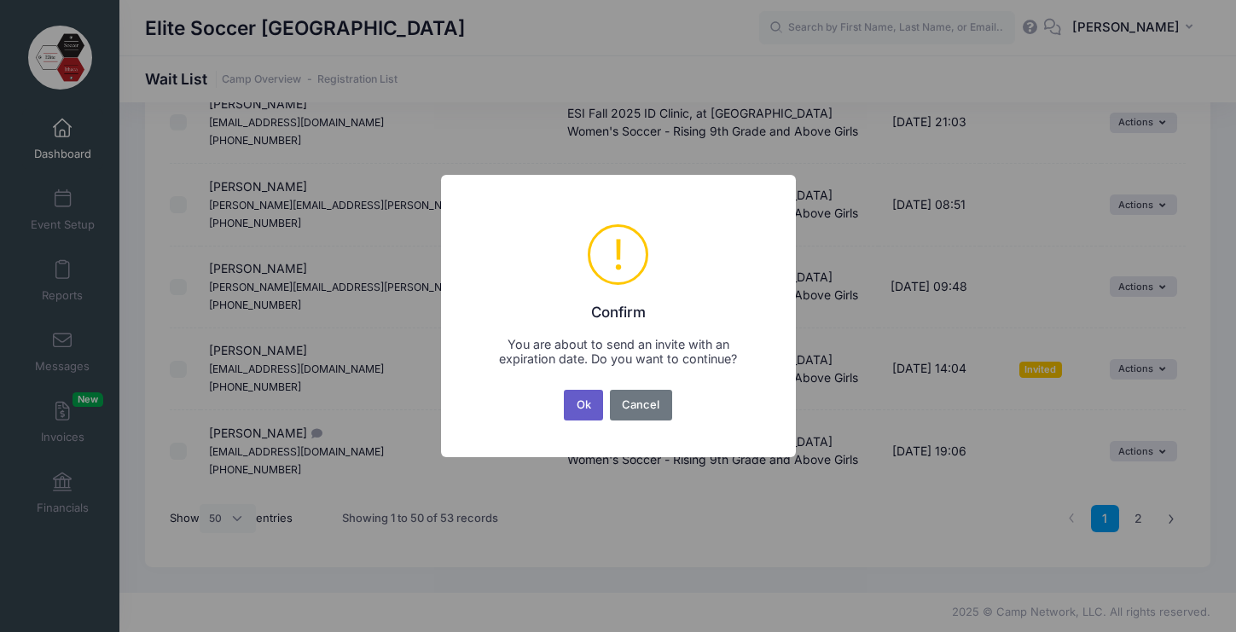
click at [578, 404] on button "Ok" at bounding box center [583, 405] width 39 height 31
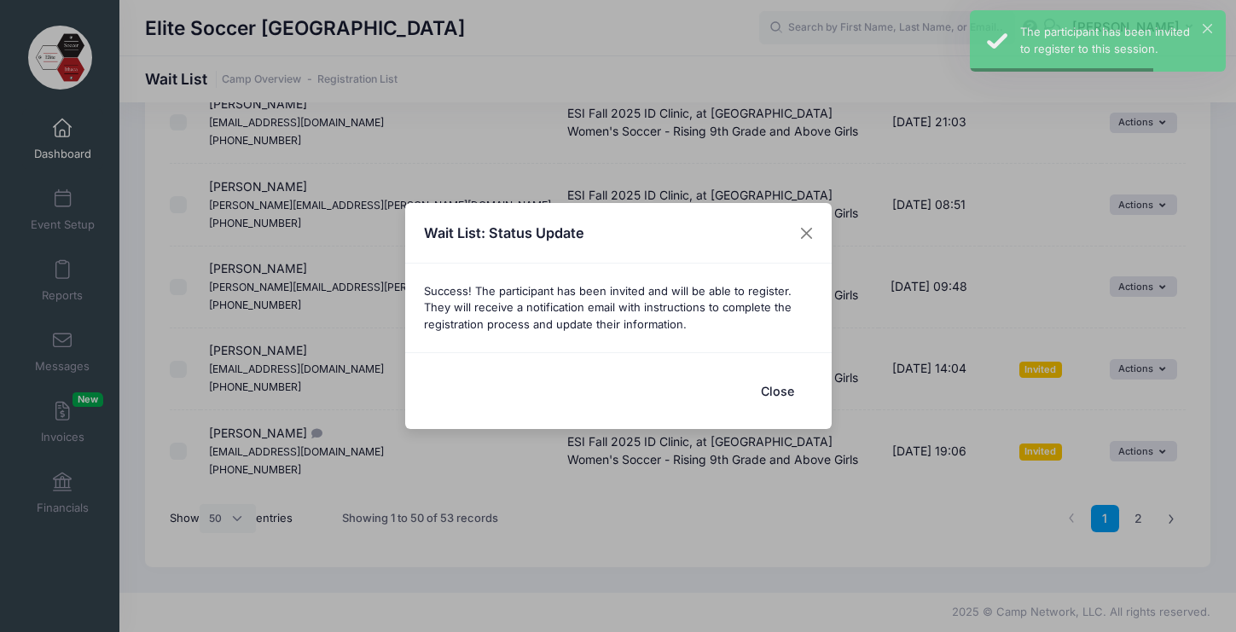
click at [770, 386] on button "Close" at bounding box center [778, 391] width 68 height 37
